Goal: Task Accomplishment & Management: Use online tool/utility

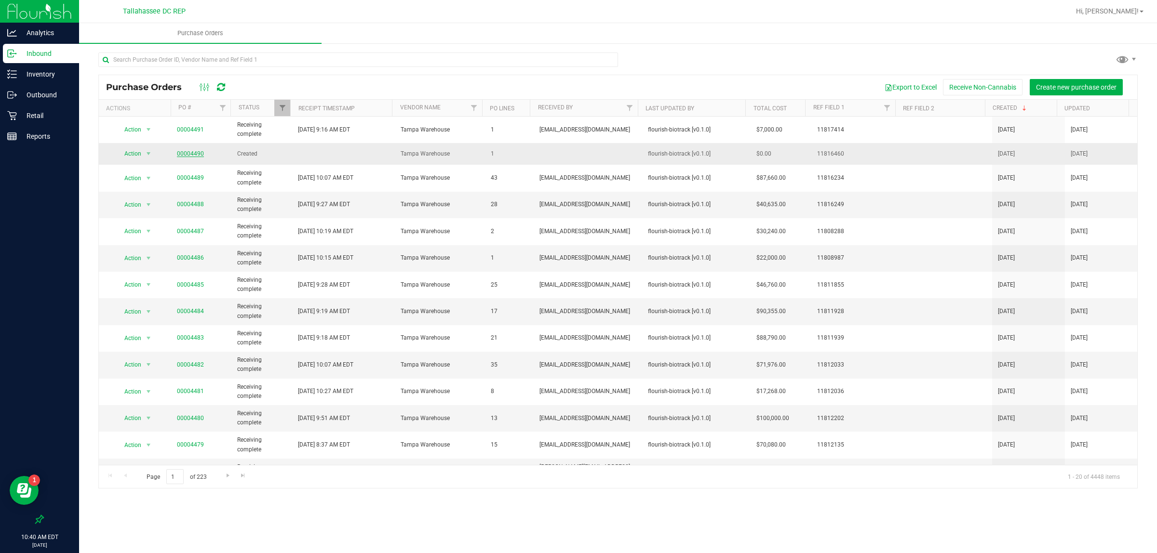
click at [189, 154] on link "00004490" at bounding box center [190, 153] width 27 height 7
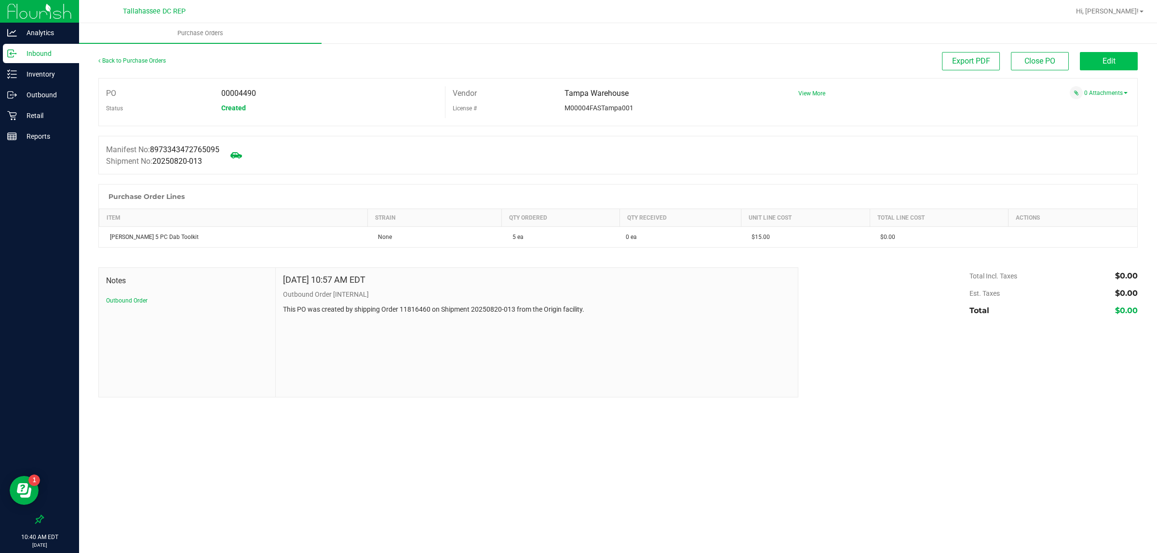
click at [1101, 55] on button "Edit" at bounding box center [1108, 61] width 58 height 18
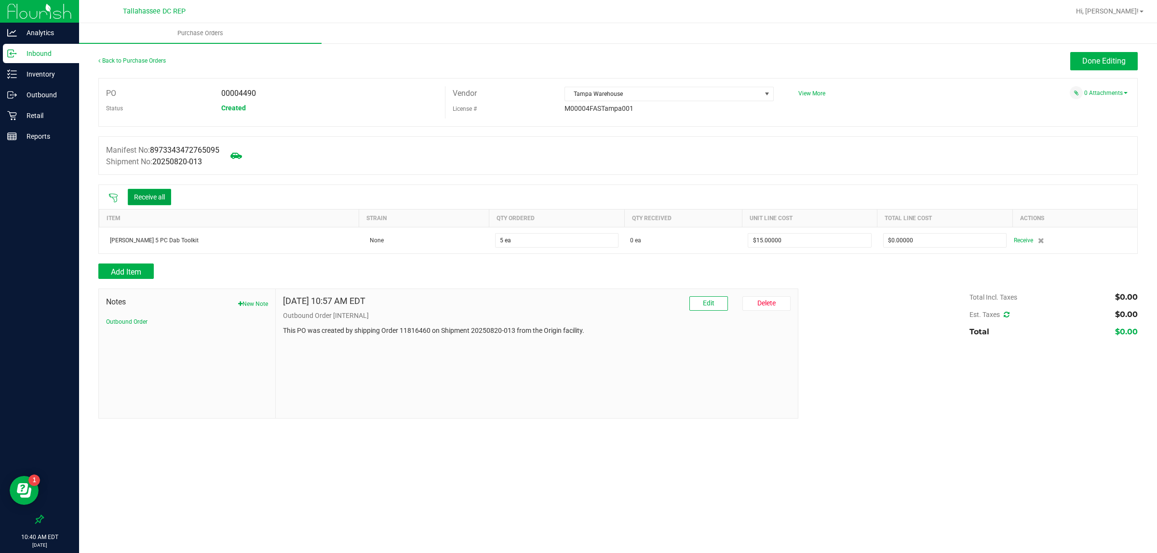
click at [147, 193] on button "Receive all" at bounding box center [149, 197] width 43 height 16
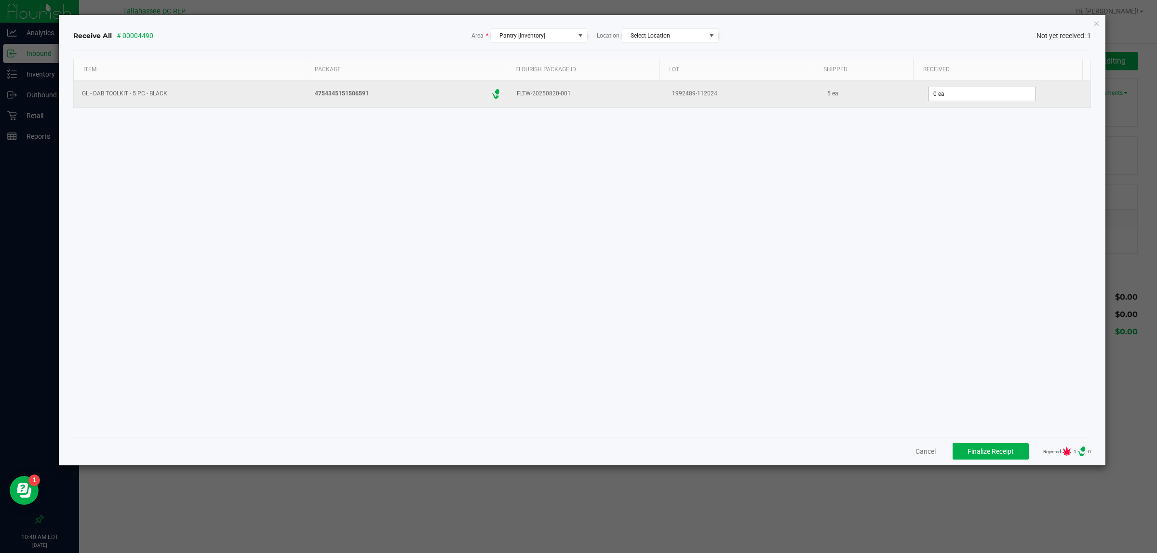
click at [996, 97] on input "0 ea" at bounding box center [981, 93] width 107 height 13
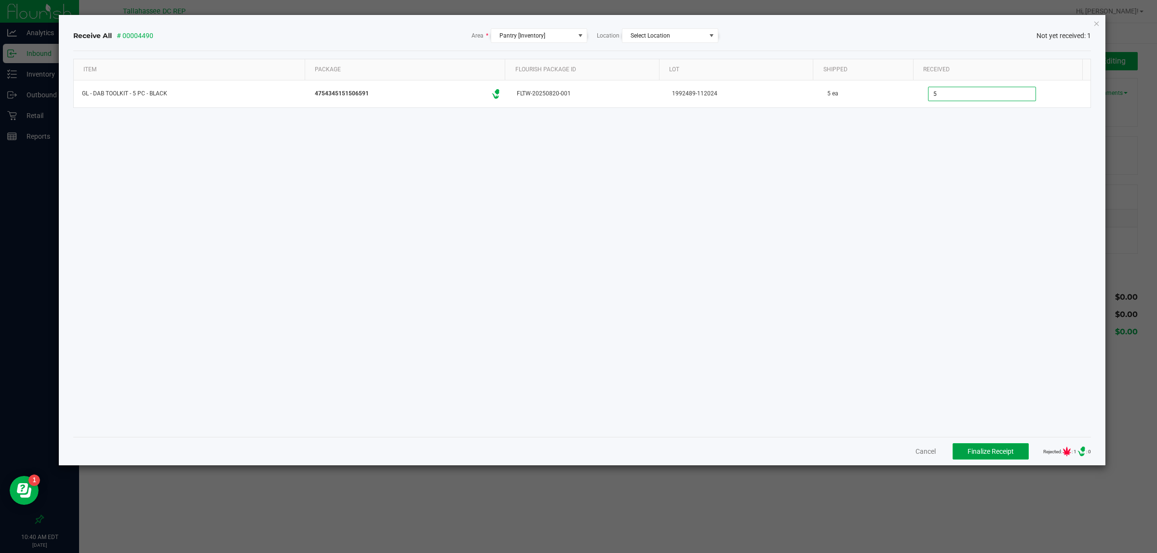
click at [1001, 455] on span "Finalize Receipt" at bounding box center [990, 452] width 46 height 8
type input "5 ea"
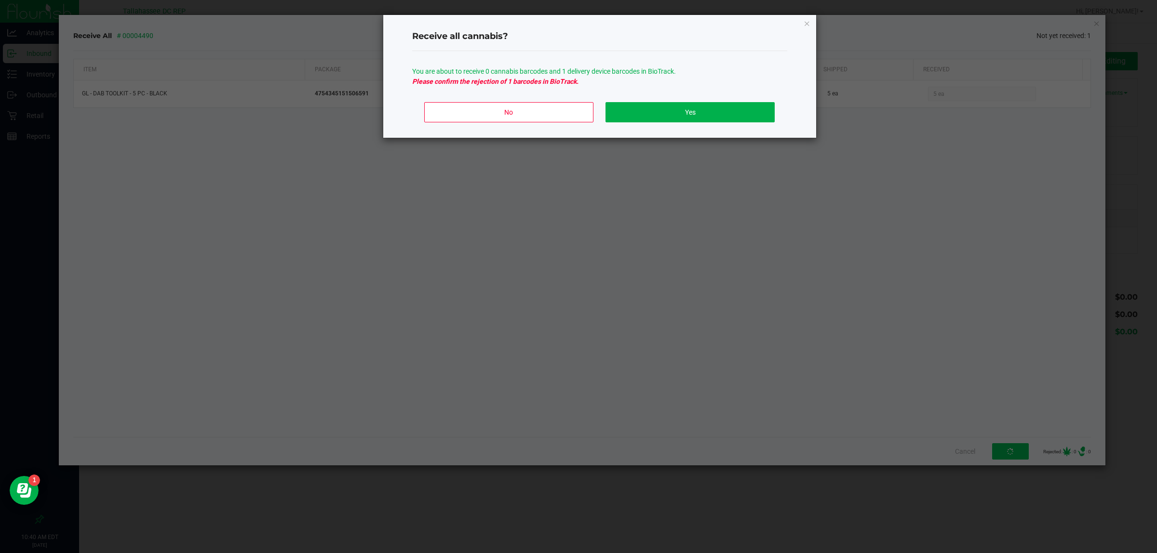
click at [802, 24] on div "Receive all cannabis? You are about to receive 0 cannabis barcodes and 1 delive…" at bounding box center [599, 76] width 433 height 123
click at [808, 20] on icon "Close" at bounding box center [806, 23] width 7 height 12
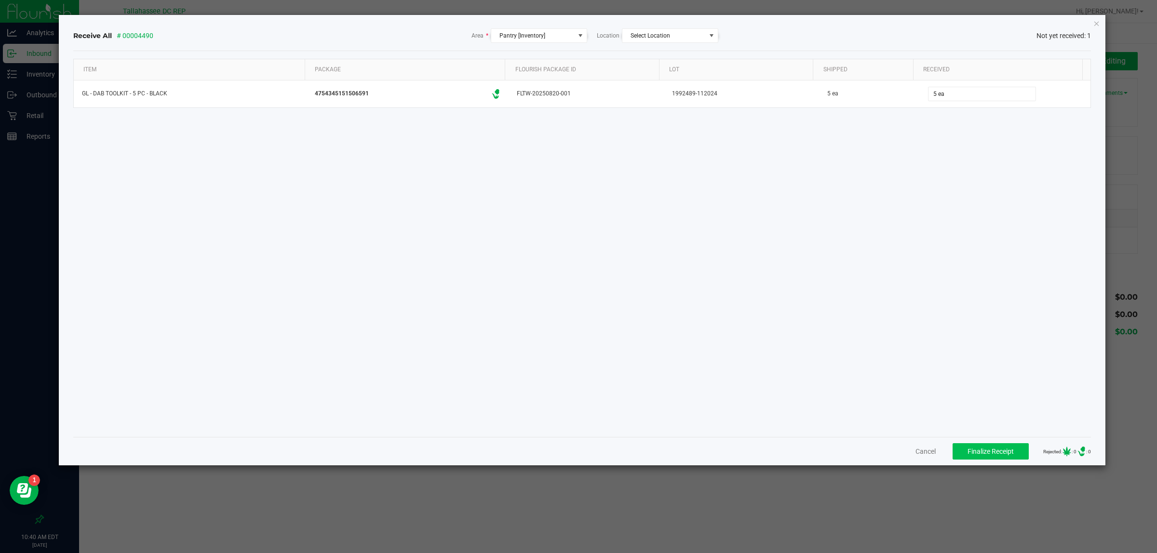
click at [859, 190] on div "Item Package Flourish Package ID Lot Shipped Received GL - DAB TOOLKIT - 5 PC -…" at bounding box center [582, 244] width 1018 height 371
click at [1095, 22] on icon "Close" at bounding box center [1096, 23] width 7 height 12
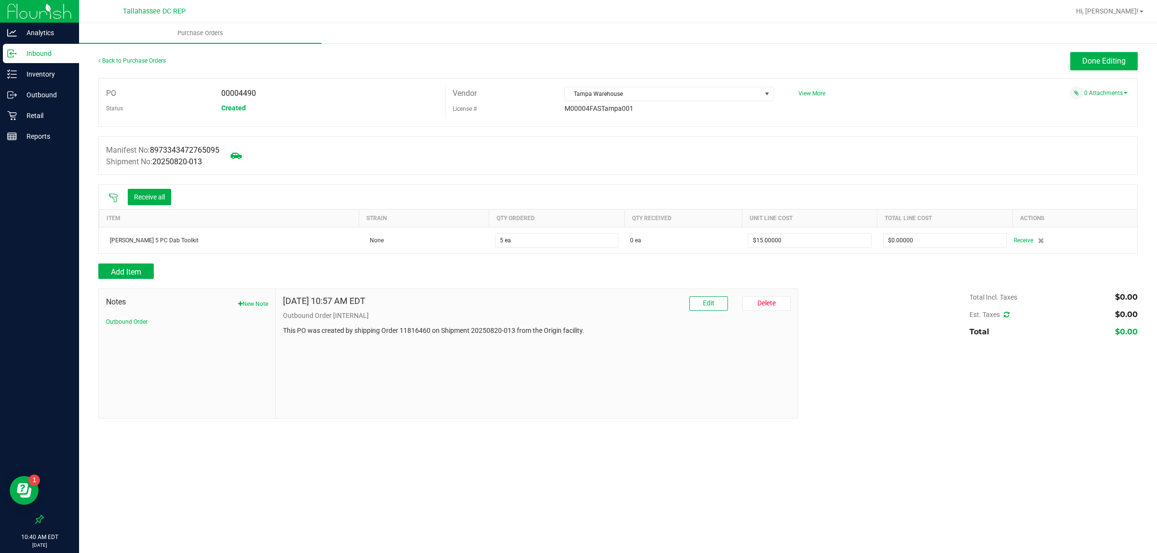
click at [109, 198] on icon at bounding box center [113, 198] width 10 height 10
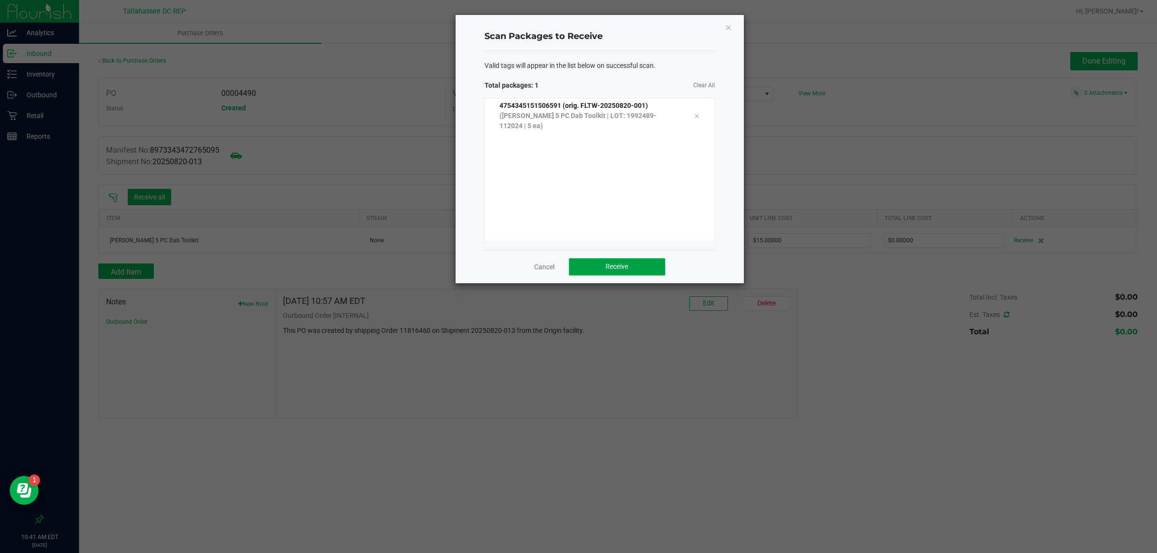
click at [650, 270] on button "Receive" at bounding box center [617, 266] width 96 height 17
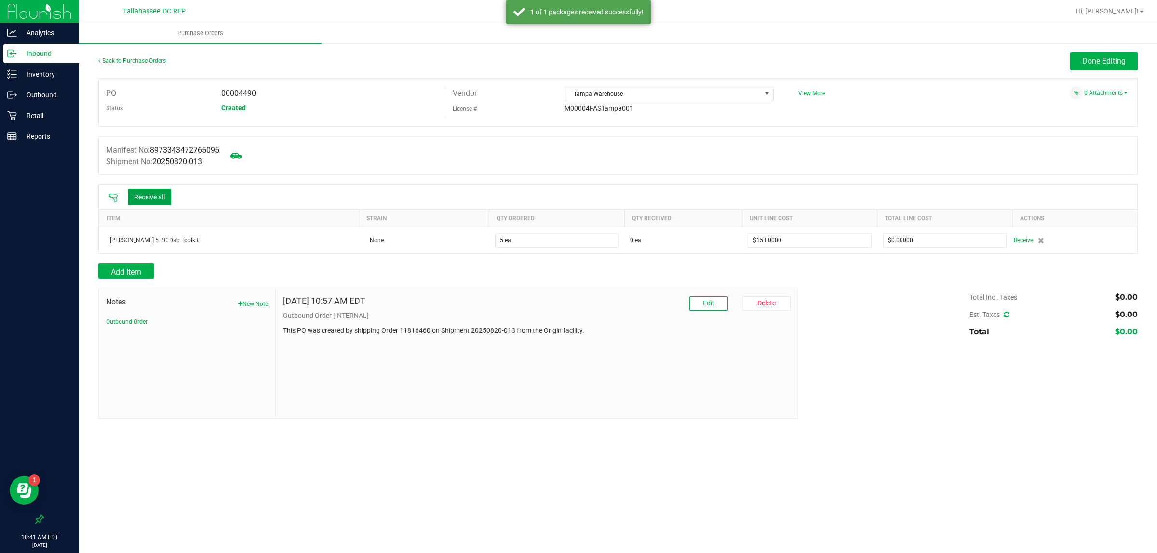
click at [155, 205] on button "Receive all" at bounding box center [149, 197] width 43 height 16
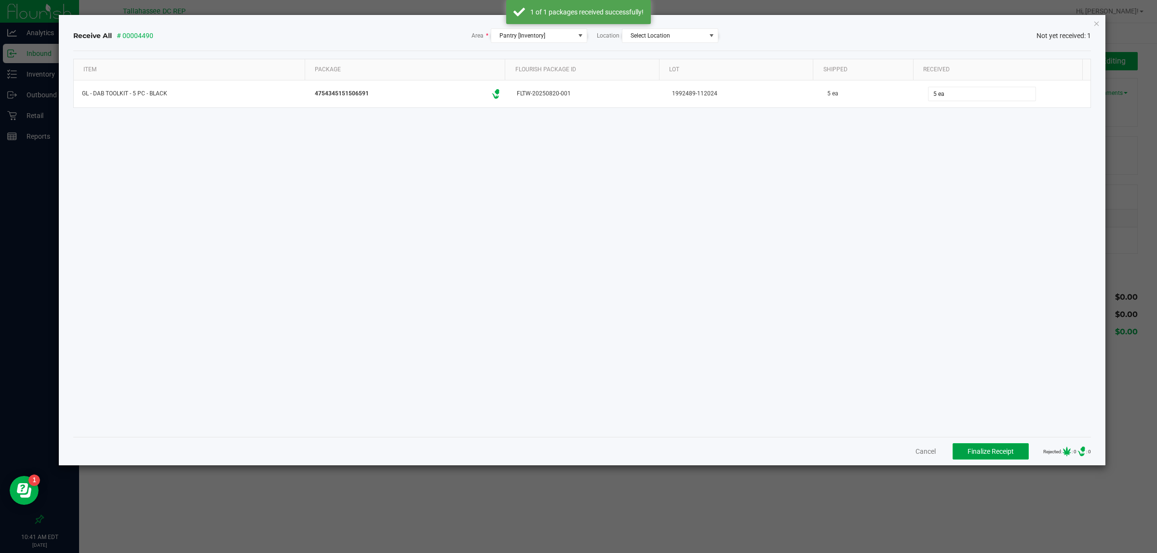
click at [985, 451] on span "Finalize Receipt" at bounding box center [990, 452] width 46 height 8
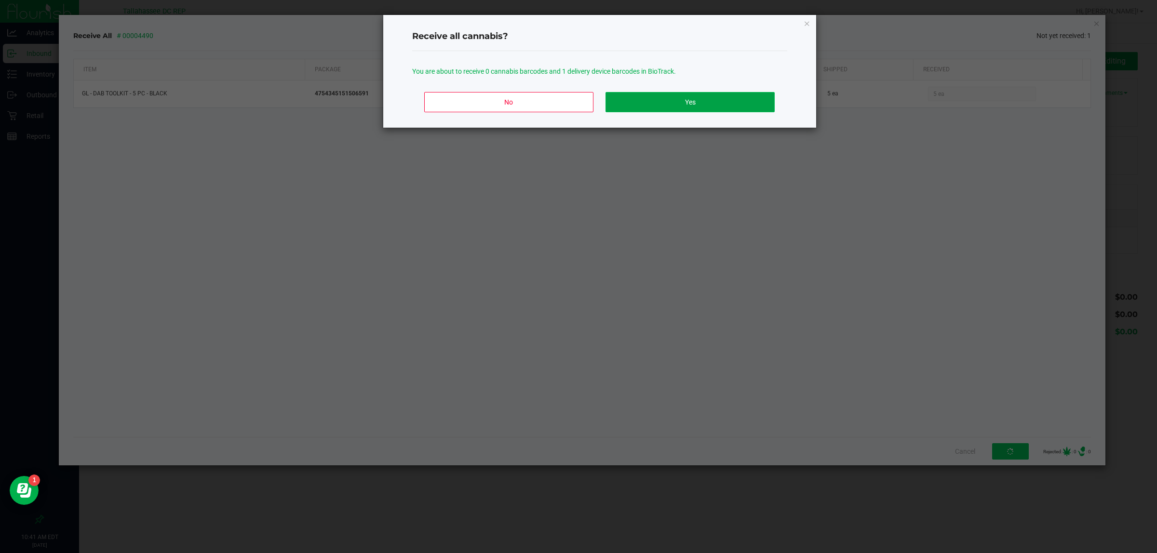
click at [678, 103] on button "Yes" at bounding box center [689, 102] width 169 height 20
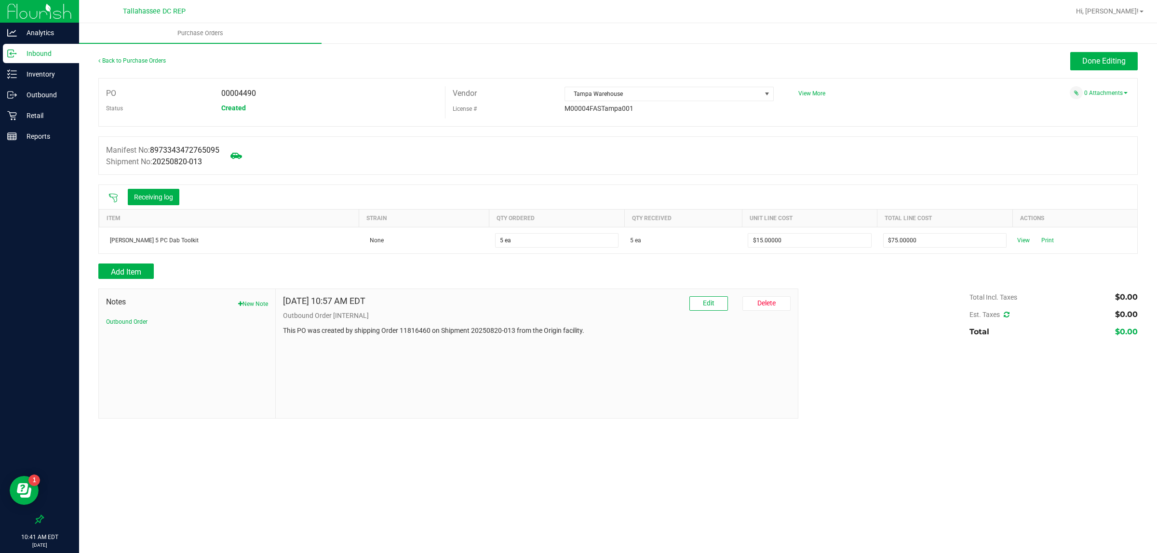
click at [1082, 87] on div "0 Attachments" at bounding box center [959, 92] width 336 height 13
drag, startPoint x: 1097, startPoint y: 56, endPoint x: 1090, endPoint y: 59, distance: 7.8
click at [1095, 57] on span "Done Editing" at bounding box center [1103, 60] width 43 height 9
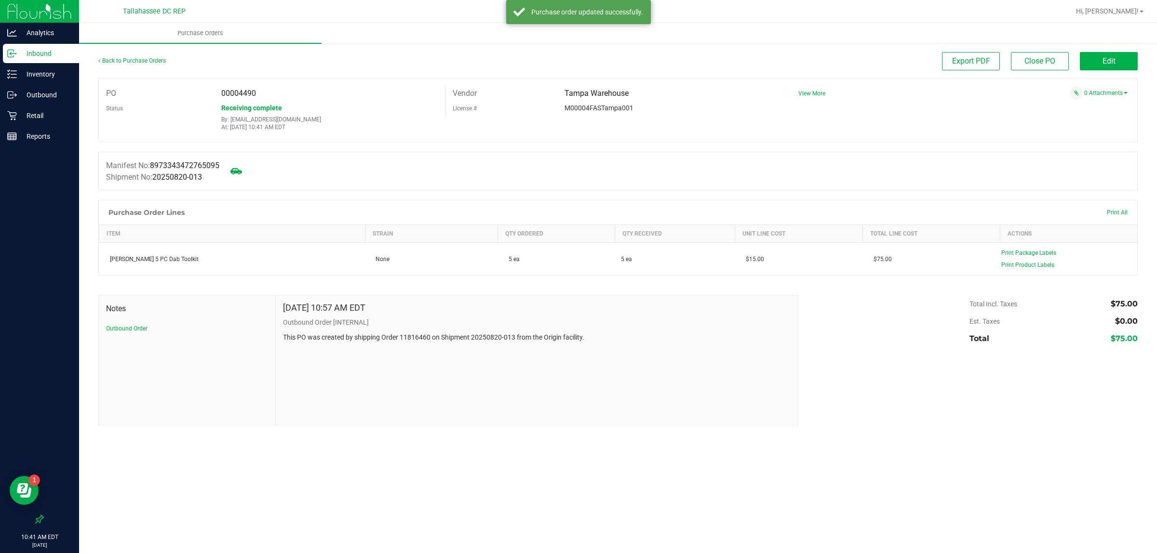
click at [43, 60] on div "Inbound" at bounding box center [41, 53] width 76 height 19
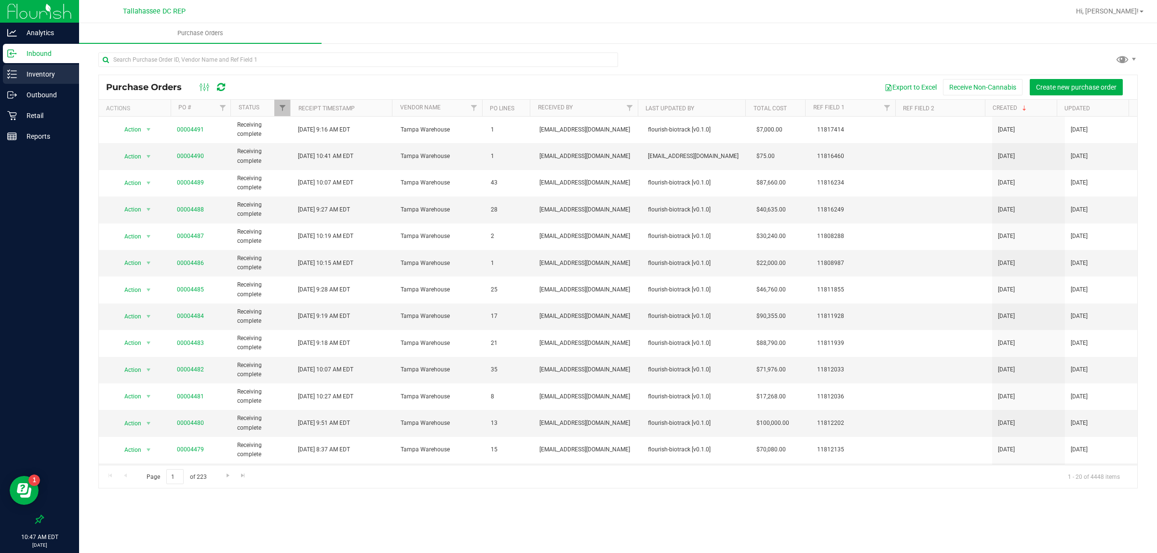
click at [49, 74] on p "Inventory" at bounding box center [46, 74] width 58 height 12
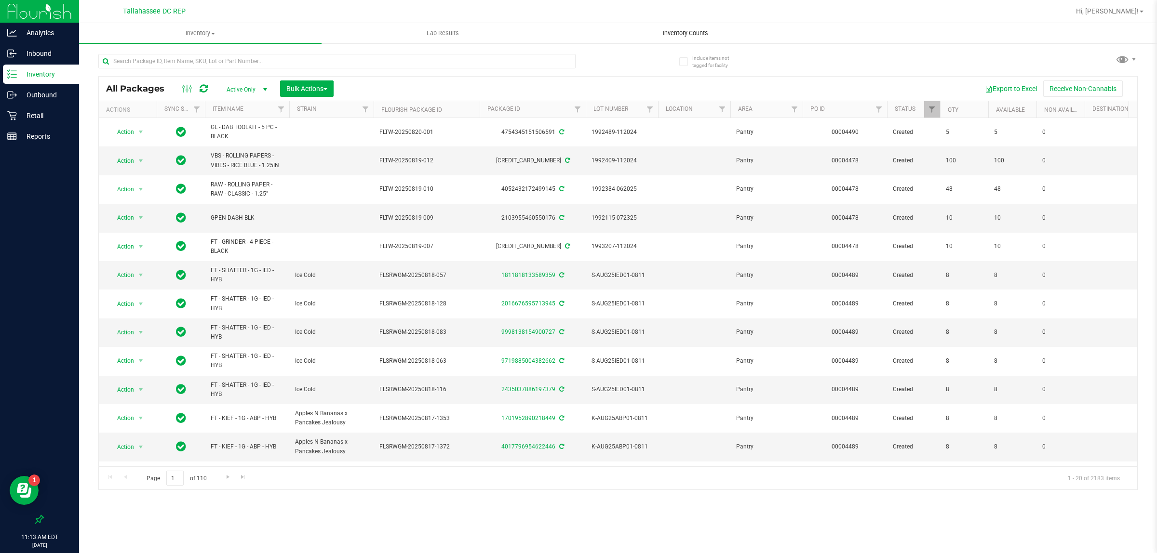
click at [687, 27] on uib-tab-heading "Inventory Counts" at bounding box center [684, 33] width 241 height 19
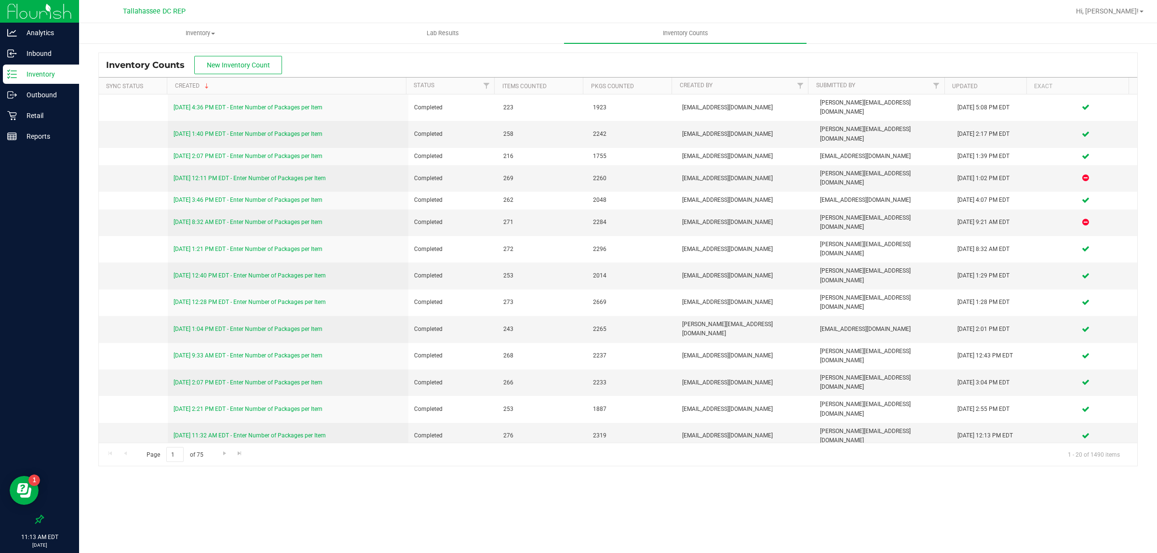
click at [39, 71] on p "Inventory" at bounding box center [46, 74] width 58 height 12
